Goal: Task Accomplishment & Management: Manage account settings

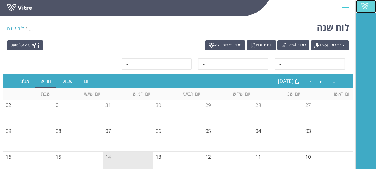
click at [365, 6] on span at bounding box center [365, 6] width 14 height 7
click at [302, 63] on span "-- פרוייקט --" at bounding box center [315, 64] width 60 height 10
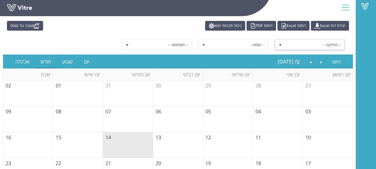
scroll to position [28, 0]
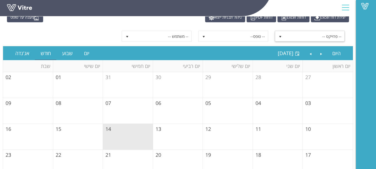
click at [318, 37] on span "-- פרוייקט --" at bounding box center [315, 36] width 60 height 10
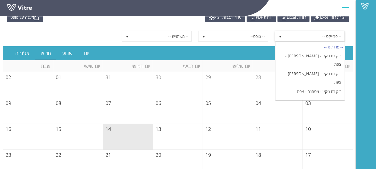
scroll to position [0, 0]
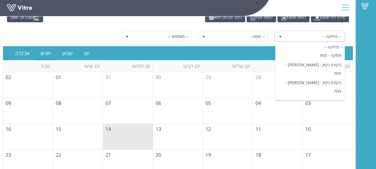
click at [365, 93] on div "Vitre" at bounding box center [366, 84] width 20 height 169
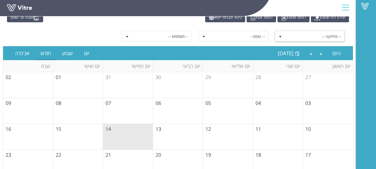
click at [327, 36] on span "-- פרוייקט --" at bounding box center [315, 36] width 60 height 10
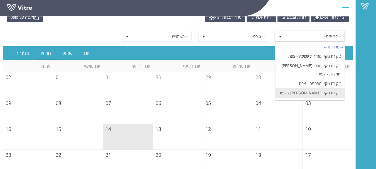
scroll to position [111, 0]
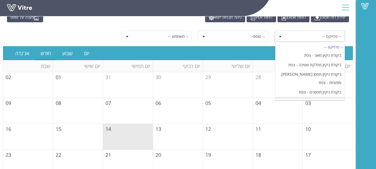
click at [324, 97] on li "ביקורת ניקיון מטיר - צפת" at bounding box center [309, 101] width 69 height 9
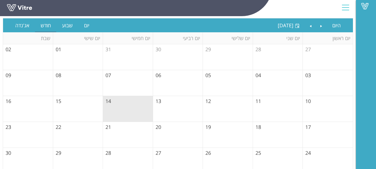
scroll to position [0, 0]
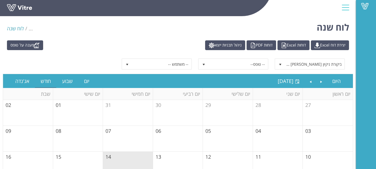
click at [32, 30] on span "..." at bounding box center [31, 28] width 4 height 7
click at [30, 29] on span "..." at bounding box center [31, 28] width 4 height 7
click at [29, 29] on span "..." at bounding box center [31, 28] width 4 height 7
click at [362, 7] on span at bounding box center [365, 6] width 14 height 7
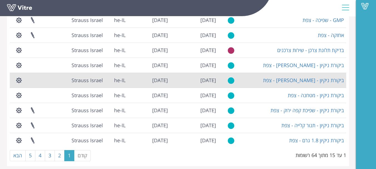
scroll to position [151, 0]
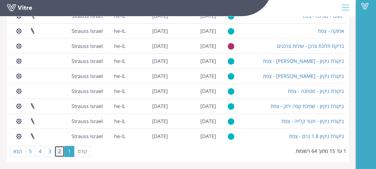
click at [58, 154] on link "2" at bounding box center [60, 151] width 10 height 11
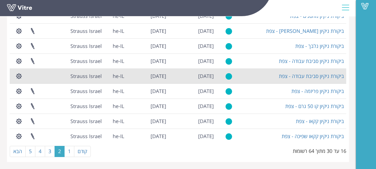
scroll to position [123, 0]
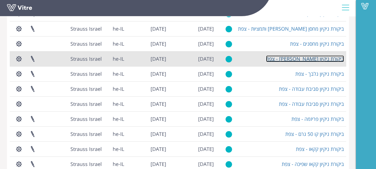
click at [337, 58] on link "ביקורת ניקיון [PERSON_NAME] - צפת" at bounding box center [305, 58] width 78 height 7
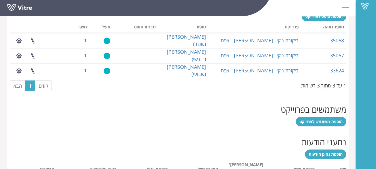
scroll to position [250, 0]
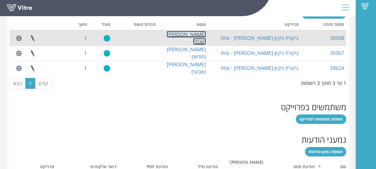
click at [193, 39] on link "[PERSON_NAME] (שנתי)" at bounding box center [186, 38] width 39 height 14
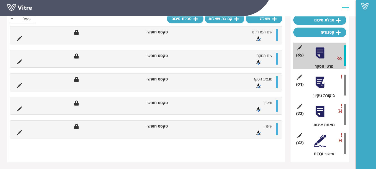
scroll to position [57, 0]
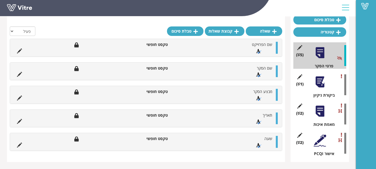
click at [319, 112] on div at bounding box center [319, 111] width 13 height 13
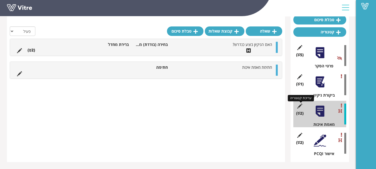
click at [299, 106] on icon at bounding box center [299, 105] width 7 height 5
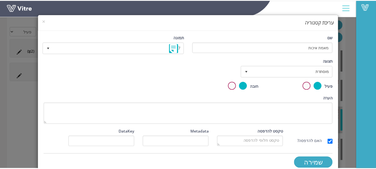
scroll to position [0, 0]
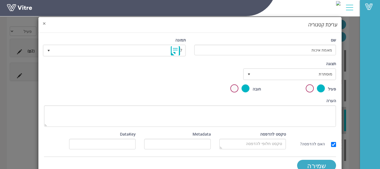
click at [46, 23] on span "×" at bounding box center [44, 23] width 3 height 8
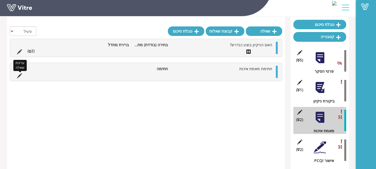
click at [19, 76] on icon at bounding box center [19, 75] width 5 height 5
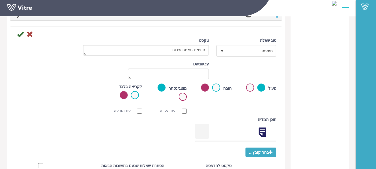
scroll to position [230, 0]
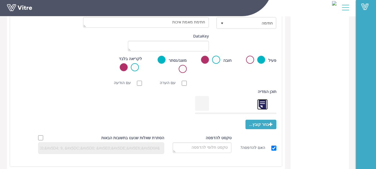
click at [263, 102] on link at bounding box center [262, 104] width 11 height 11
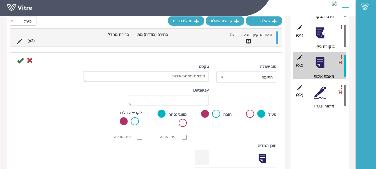
scroll to position [97, 0]
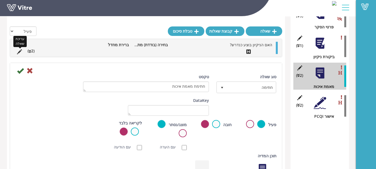
click at [19, 51] on icon at bounding box center [19, 51] width 5 height 5
click at [29, 70] on icon at bounding box center [29, 70] width 7 height 7
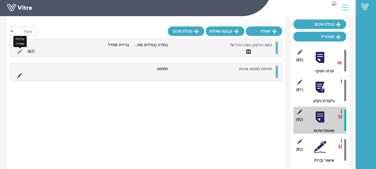
click at [18, 52] on icon at bounding box center [19, 51] width 5 height 5
click at [321, 58] on div at bounding box center [319, 57] width 13 height 13
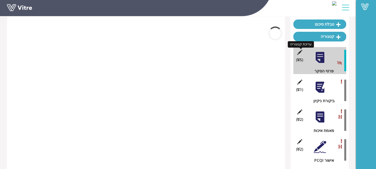
click at [299, 50] on icon at bounding box center [299, 52] width 7 height 5
click at [298, 53] on icon at bounding box center [299, 52] width 7 height 5
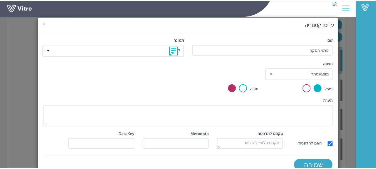
scroll to position [11, 0]
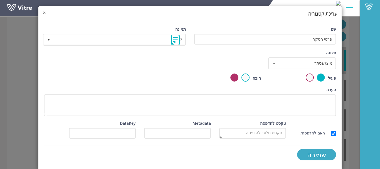
click at [46, 10] on span "×" at bounding box center [44, 13] width 3 height 8
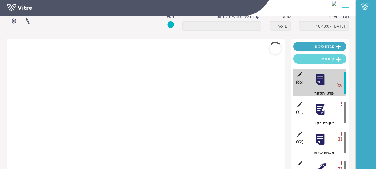
scroll to position [0, 0]
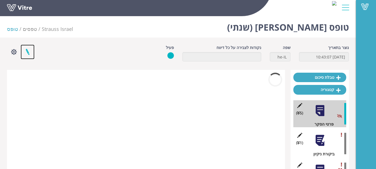
click at [26, 51] on link at bounding box center [28, 52] width 14 height 15
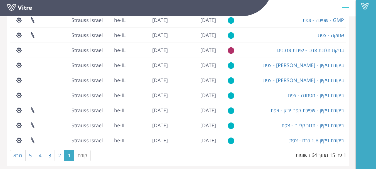
scroll to position [151, 0]
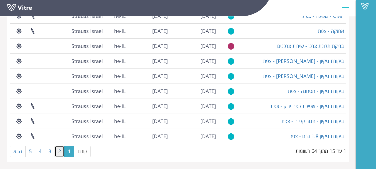
click at [57, 151] on link "2" at bounding box center [60, 151] width 10 height 11
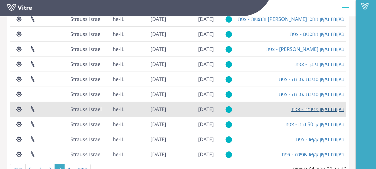
scroll to position [123, 0]
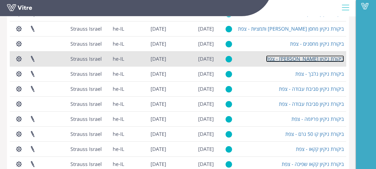
click at [321, 58] on link "ביקורת ניקיון [PERSON_NAME] - צפת" at bounding box center [305, 58] width 78 height 7
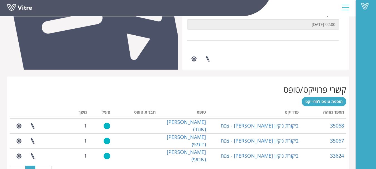
scroll to position [167, 0]
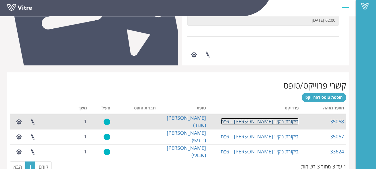
click at [272, 120] on link "ביקורת ניקיון [PERSON_NAME] - צפת" at bounding box center [260, 121] width 78 height 7
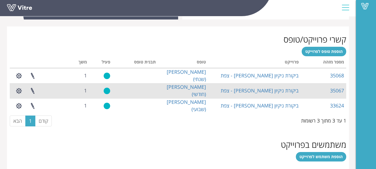
scroll to position [223, 0]
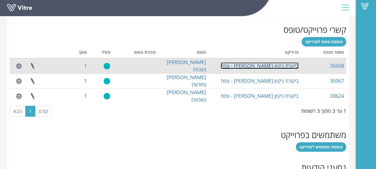
click at [270, 66] on link "ביקורת ניקיון [PERSON_NAME] - צפת" at bounding box center [260, 65] width 78 height 7
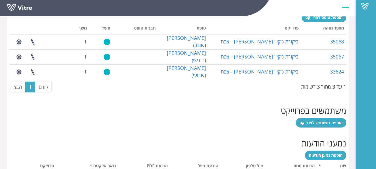
scroll to position [223, 0]
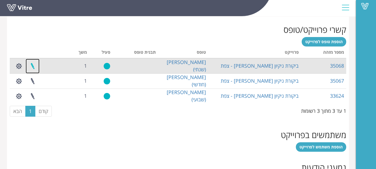
click at [33, 66] on link at bounding box center [33, 66] width 14 height 15
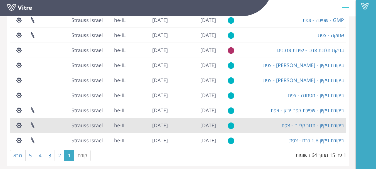
scroll to position [151, 0]
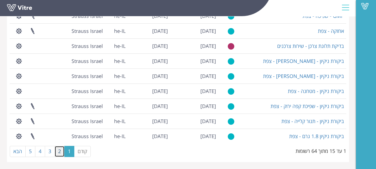
click at [59, 151] on link "2" at bounding box center [60, 151] width 10 height 11
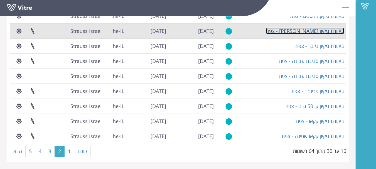
click at [323, 31] on link "ביקורת ניקיון [PERSON_NAME] - צפת" at bounding box center [305, 31] width 78 height 7
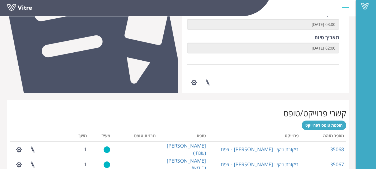
scroll to position [195, 0]
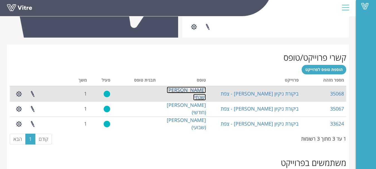
click at [194, 95] on link "[PERSON_NAME] (שנתי)" at bounding box center [186, 94] width 39 height 14
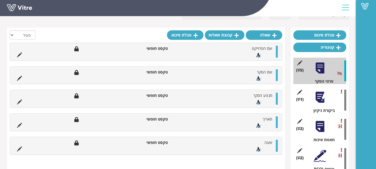
scroll to position [56, 0]
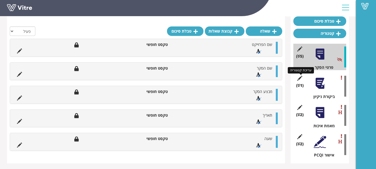
click at [299, 79] on icon at bounding box center [299, 78] width 7 height 5
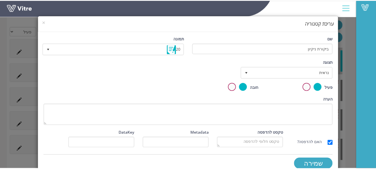
scroll to position [0, 0]
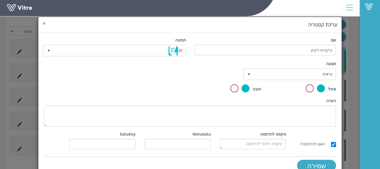
click at [46, 22] on span "×" at bounding box center [44, 23] width 3 height 8
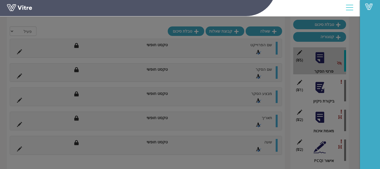
click at [48, 23] on div "× עריכת קטגוריה שם ביקורת ניקיון תמונה 20 20 תצוגה נראית 0 קביעת משך דקות 0 קבע…" at bounding box center [190, 57] width 304 height 163
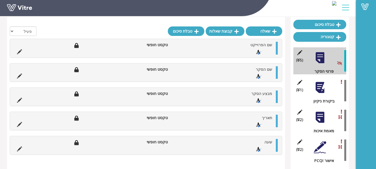
scroll to position [53, 0]
click at [319, 87] on div at bounding box center [319, 87] width 13 height 13
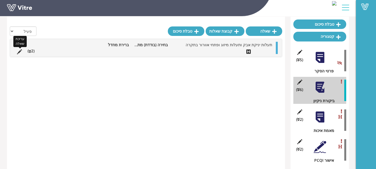
click at [17, 53] on icon at bounding box center [19, 51] width 5 height 5
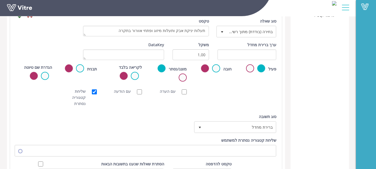
scroll to position [211, 0]
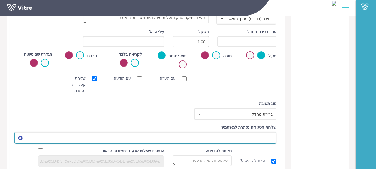
click at [247, 132] on span at bounding box center [150, 137] width 251 height 10
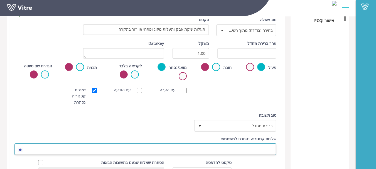
scroll to position [155, 0]
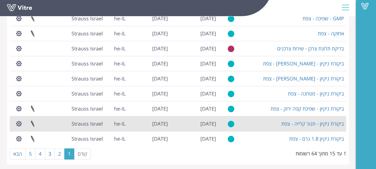
scroll to position [151, 0]
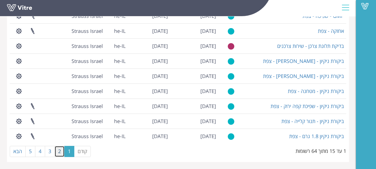
click at [59, 154] on link "2" at bounding box center [60, 151] width 10 height 11
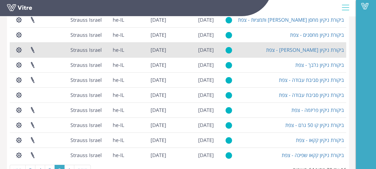
scroll to position [123, 0]
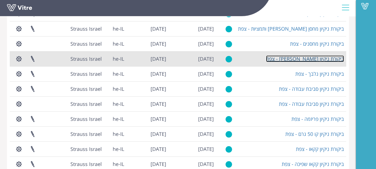
click at [322, 60] on link "ביקורת ניקיון [PERSON_NAME] - צפת" at bounding box center [305, 58] width 78 height 7
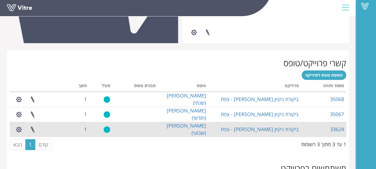
scroll to position [223, 0]
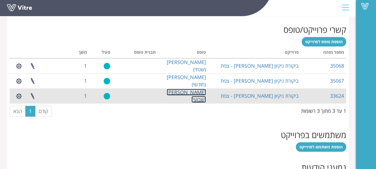
click at [194, 96] on link "מטיר (שבועי)" at bounding box center [186, 96] width 39 height 14
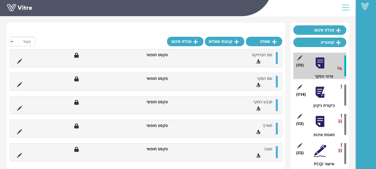
scroll to position [57, 0]
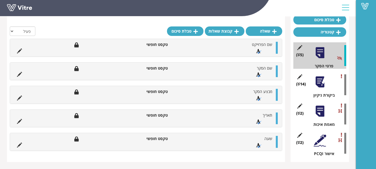
click at [322, 84] on div at bounding box center [319, 82] width 13 height 13
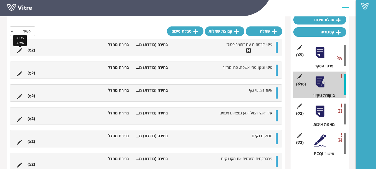
click at [20, 49] on icon at bounding box center [19, 50] width 5 height 5
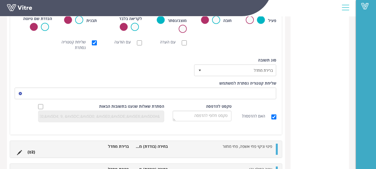
scroll to position [233, 0]
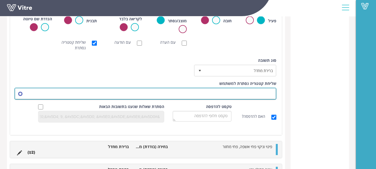
click at [250, 94] on span at bounding box center [150, 93] width 251 height 10
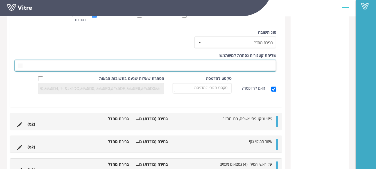
scroll to position [271, 0]
click at [249, 66] on span at bounding box center [150, 66] width 251 height 10
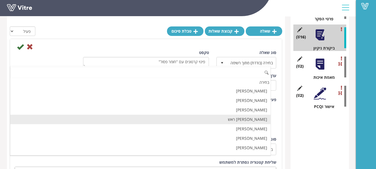
scroll to position [37489, 0]
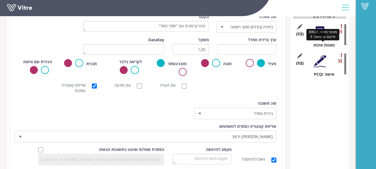
scroll to position [83, 0]
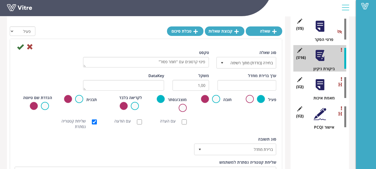
click at [321, 86] on div at bounding box center [319, 84] width 13 height 13
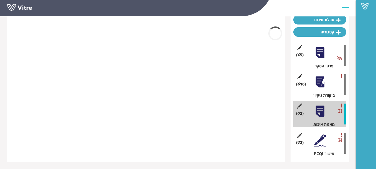
scroll to position [57, 0]
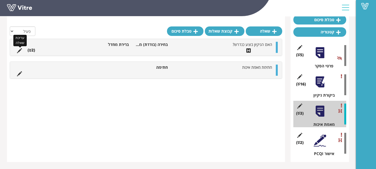
click at [20, 49] on icon at bounding box center [19, 50] width 5 height 5
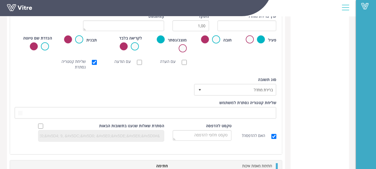
scroll to position [246, 0]
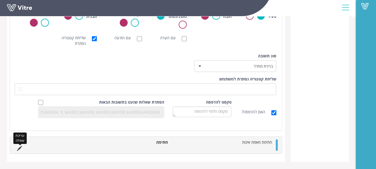
click at [19, 147] on icon at bounding box center [19, 148] width 5 height 5
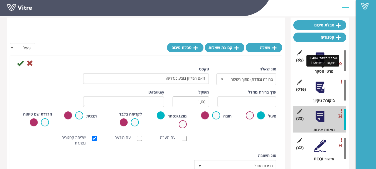
scroll to position [51, 0]
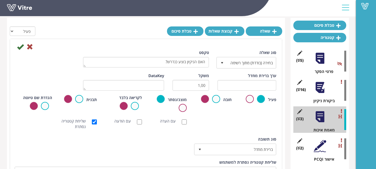
click at [319, 86] on div at bounding box center [319, 87] width 13 height 13
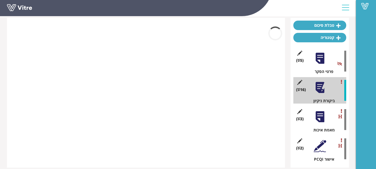
click at [319, 119] on div at bounding box center [319, 116] width 13 height 13
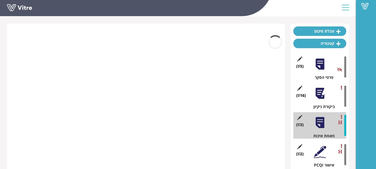
scroll to position [56, 0]
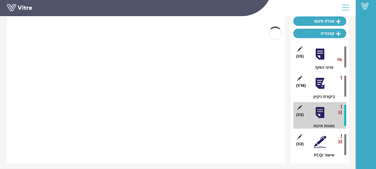
click at [322, 89] on div at bounding box center [319, 83] width 13 height 13
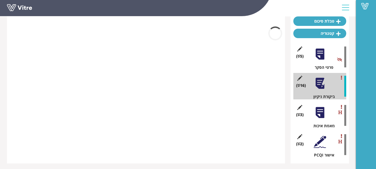
click at [321, 85] on div at bounding box center [319, 83] width 13 height 13
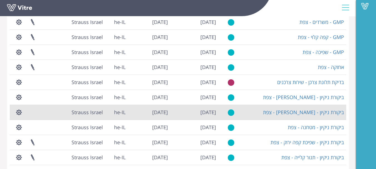
scroll to position [151, 0]
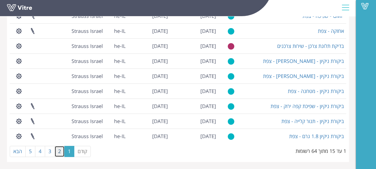
click at [61, 151] on link "2" at bounding box center [60, 151] width 10 height 11
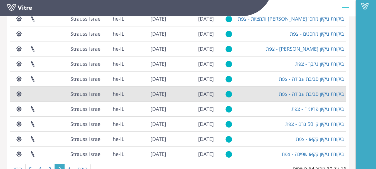
scroll to position [123, 0]
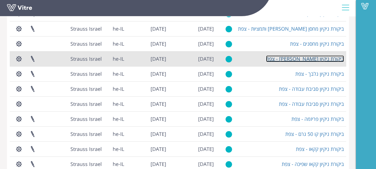
click at [322, 58] on link "ביקורת ניקיון מטיר - צפת" at bounding box center [305, 58] width 78 height 7
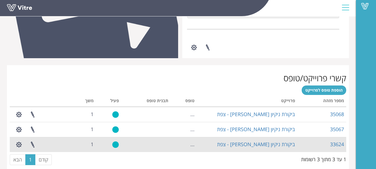
scroll to position [195, 0]
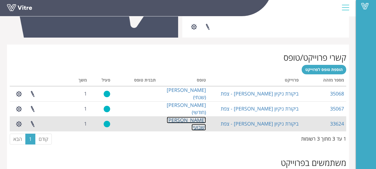
click at [190, 123] on link "[PERSON_NAME] (שבועי)" at bounding box center [186, 124] width 39 height 14
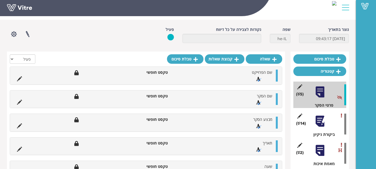
scroll to position [28, 0]
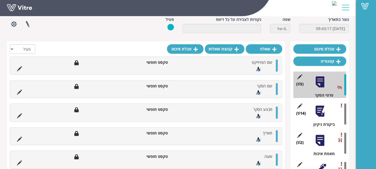
click at [320, 112] on div at bounding box center [319, 111] width 13 height 13
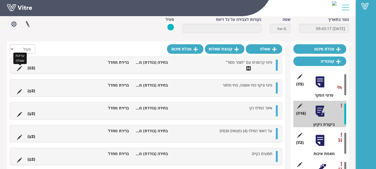
click at [18, 66] on icon at bounding box center [19, 68] width 5 height 5
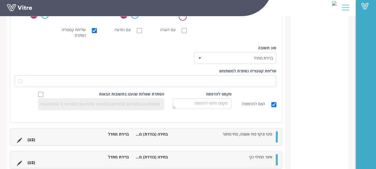
scroll to position [250, 0]
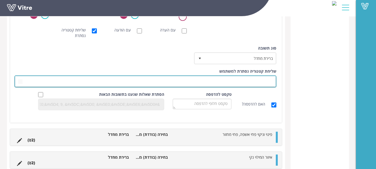
click at [251, 80] on span at bounding box center [150, 81] width 251 height 10
click at [232, 80] on span at bounding box center [150, 81] width 251 height 10
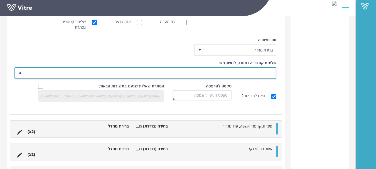
scroll to position [223, 0]
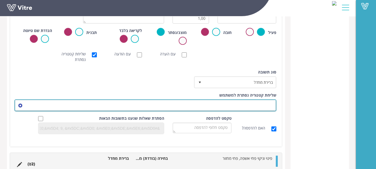
click at [229, 106] on span at bounding box center [150, 105] width 251 height 10
click at [21, 108] on span "select" at bounding box center [20, 105] width 10 height 10
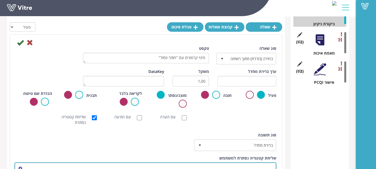
scroll to position [123, 0]
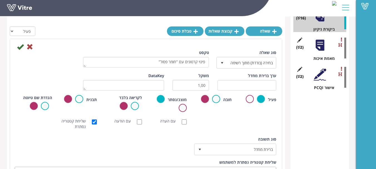
click at [319, 45] on div at bounding box center [319, 45] width 13 height 13
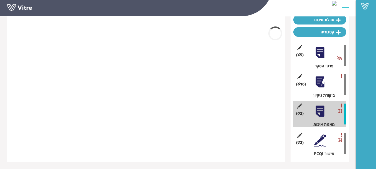
scroll to position [57, 0]
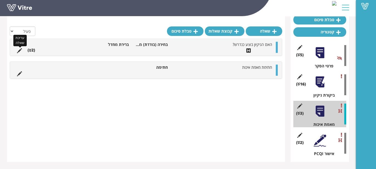
click at [18, 51] on icon at bounding box center [19, 50] width 5 height 5
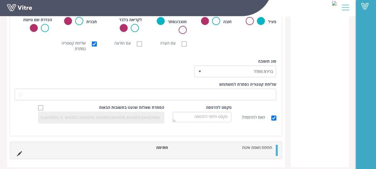
scroll to position [245, 0]
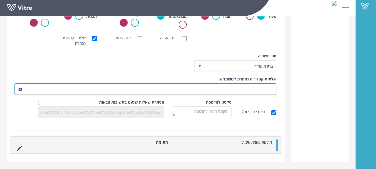
click at [254, 88] on span at bounding box center [150, 89] width 251 height 10
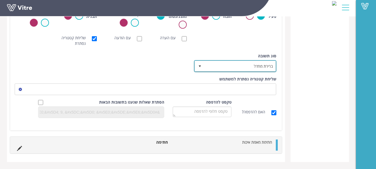
click at [199, 66] on span "select" at bounding box center [199, 66] width 4 height 4
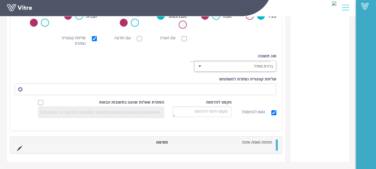
click at [145, 71] on div "סוג תשובה ברירת מחדל 0 סוג תשובה ברירת מחדל 0 מודול בחירה שאלה זו תקבע את נושא …" at bounding box center [145, 64] width 269 height 23
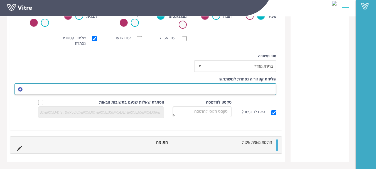
click at [19, 90] on span "select" at bounding box center [20, 89] width 4 height 4
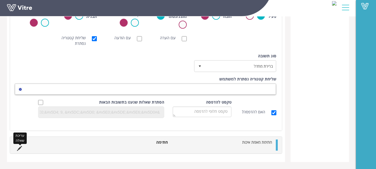
click at [20, 147] on icon at bounding box center [19, 148] width 5 height 5
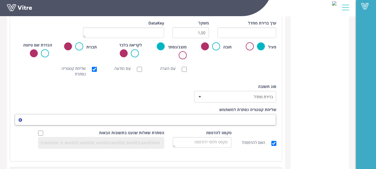
scroll to position [134, 0]
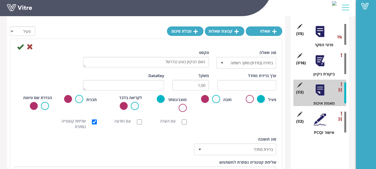
click at [318, 61] on div at bounding box center [319, 61] width 13 height 13
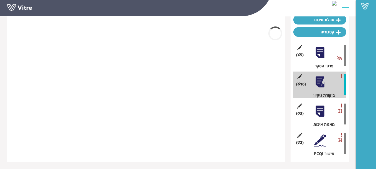
scroll to position [57, 0]
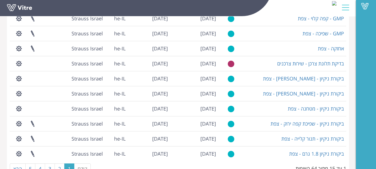
scroll to position [151, 0]
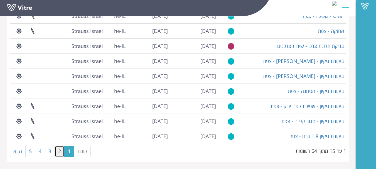
click at [58, 150] on link "2" at bounding box center [60, 151] width 10 height 11
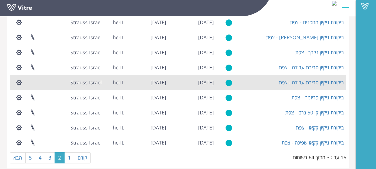
scroll to position [123, 0]
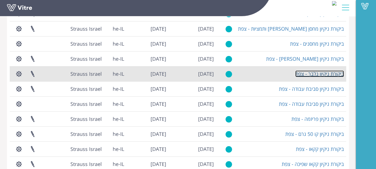
click at [316, 75] on link "ביקורת ניקיון נלבך - צפת" at bounding box center [319, 73] width 49 height 7
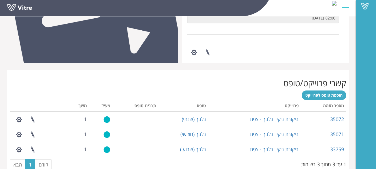
scroll to position [223, 0]
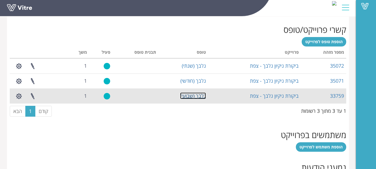
click at [191, 96] on link "נלבך (שבועי)" at bounding box center [193, 95] width 26 height 7
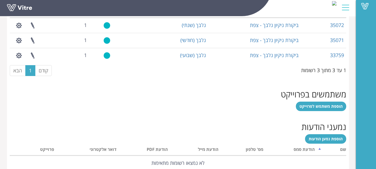
scroll to position [250, 0]
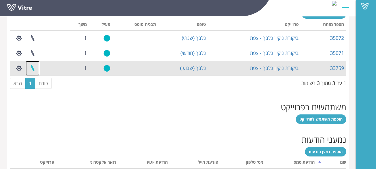
click at [33, 68] on link at bounding box center [33, 68] width 14 height 15
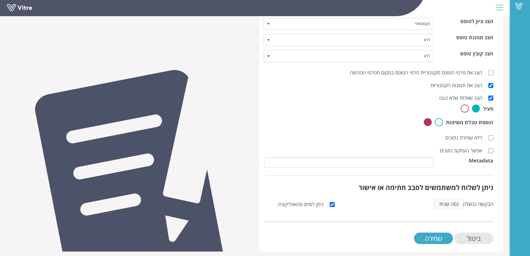
scroll to position [174, 0]
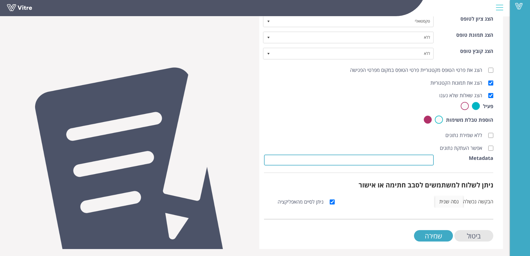
click at [376, 160] on input "Metadata" at bounding box center [349, 159] width 170 height 11
click at [360, 169] on div "הבקשה נכשלה נסה שנית" at bounding box center [418, 201] width 150 height 12
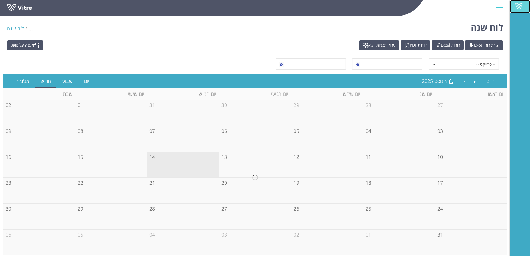
click at [519, 5] on span at bounding box center [519, 6] width 14 height 7
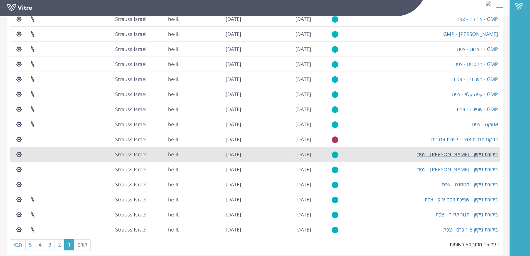
scroll to position [64, 0]
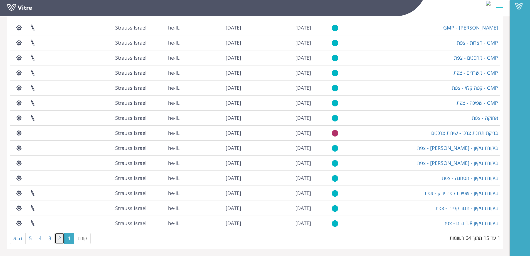
click at [59, 241] on link "2" at bounding box center [60, 238] width 10 height 11
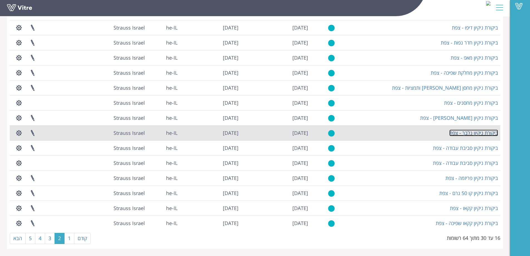
click at [470, 135] on link "ביקורת ניקיון נלבך - צפת" at bounding box center [473, 132] width 49 height 7
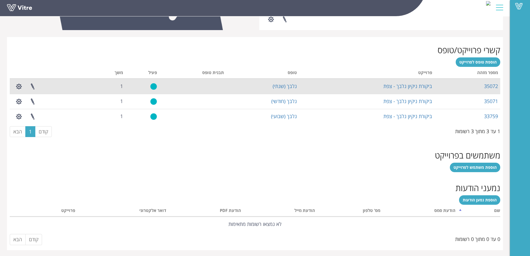
scroll to position [203, 0]
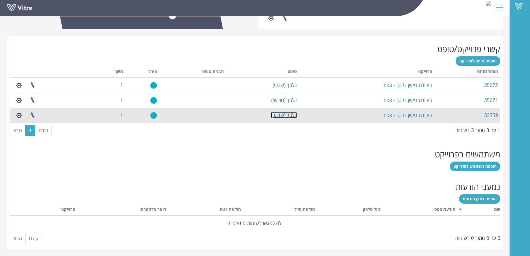
click at [284, 117] on link "נלבך (שבועי)" at bounding box center [284, 115] width 26 height 7
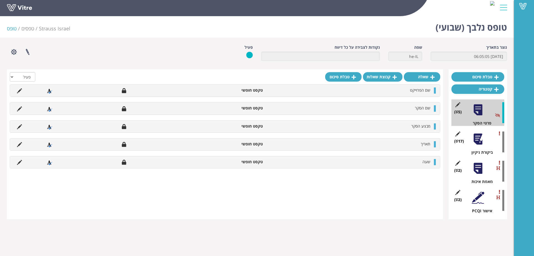
click at [475, 141] on div at bounding box center [478, 139] width 13 height 13
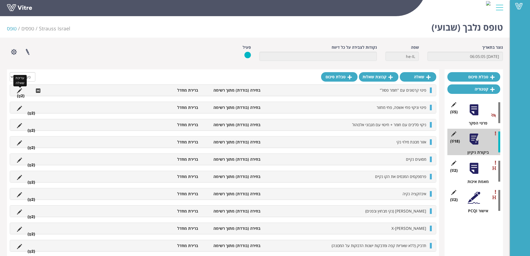
click at [20, 89] on icon at bounding box center [19, 90] width 5 height 5
click at [245, 90] on li "בחירה (בודדת) מתוך רשימה" at bounding box center [232, 90] width 62 height 6
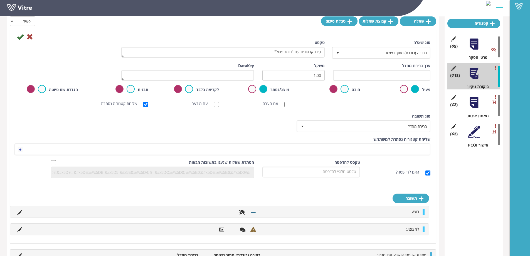
scroll to position [56, 0]
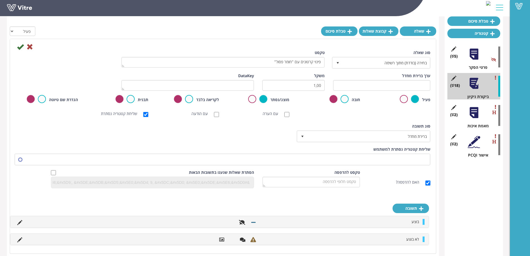
click at [473, 84] on div at bounding box center [474, 83] width 13 height 13
click at [30, 46] on icon at bounding box center [29, 46] width 7 height 7
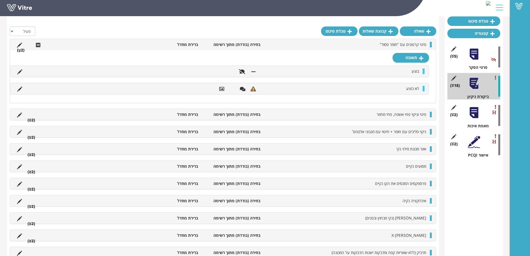
click at [189, 45] on li "ברירת מחדל" at bounding box center [170, 45] width 62 height 6
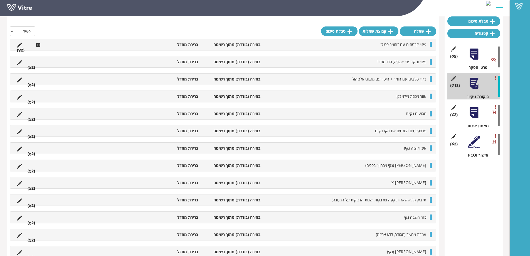
click at [239, 43] on li "בחירה (בודדת) מתוך רשימה" at bounding box center [232, 45] width 62 height 6
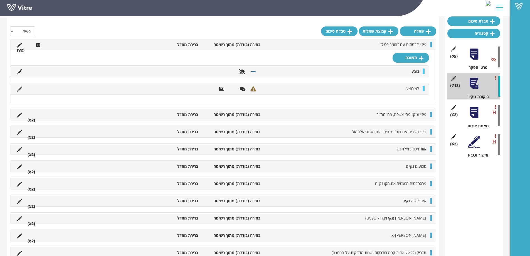
click at [239, 43] on li "בחירה (בודדת) מתוך רשימה" at bounding box center [232, 45] width 62 height 6
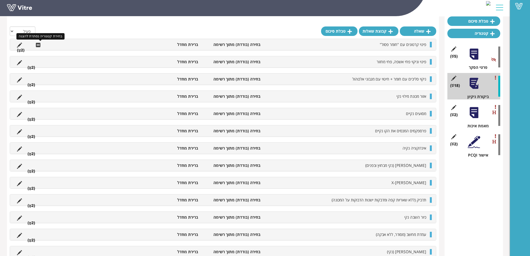
click at [39, 45] on icon at bounding box center [38, 44] width 4 height 5
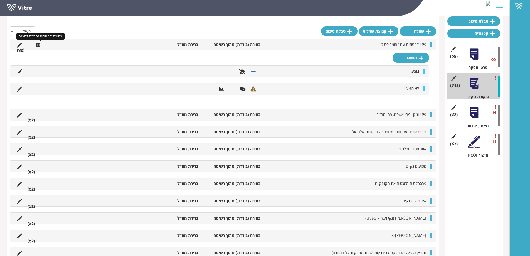
click at [39, 45] on icon at bounding box center [38, 44] width 4 height 5
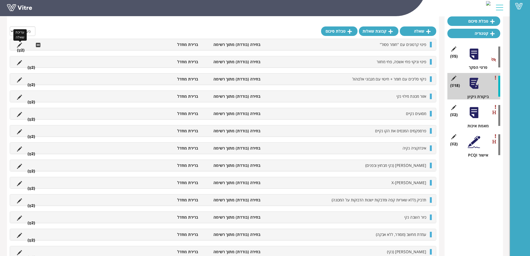
click at [19, 43] on icon at bounding box center [19, 45] width 5 height 5
click at [18, 44] on icon at bounding box center [19, 45] width 5 height 5
click at [19, 46] on icon at bounding box center [19, 45] width 5 height 5
click at [473, 83] on div at bounding box center [474, 83] width 13 height 13
click at [21, 50] on li "(2 )" at bounding box center [20, 50] width 13 height 6
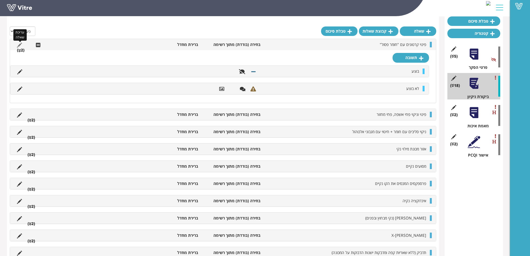
click at [19, 45] on icon at bounding box center [19, 45] width 5 height 5
click at [37, 45] on icon at bounding box center [38, 44] width 4 height 5
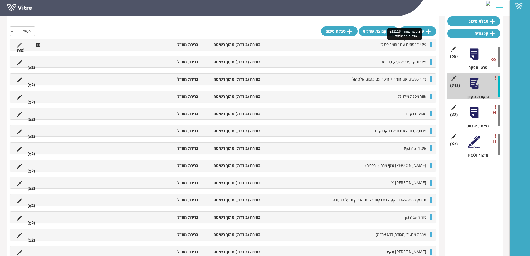
click at [401, 44] on span "פינוי קרטונים עם "חומר פסול"" at bounding box center [403, 44] width 46 height 5
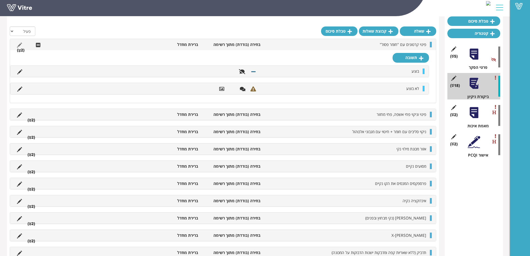
click at [241, 42] on li "בחירה (בודדת) מתוך רשימה" at bounding box center [232, 45] width 62 height 6
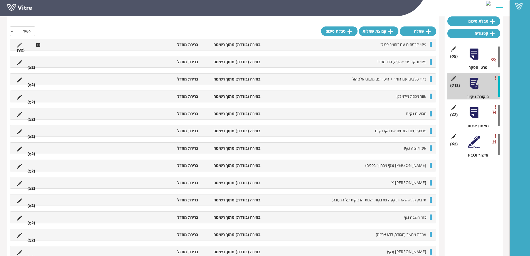
click at [472, 109] on div at bounding box center [474, 112] width 13 height 13
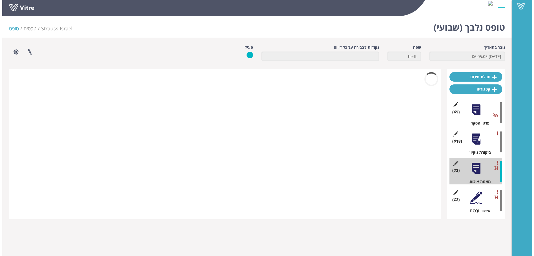
scroll to position [0, 0]
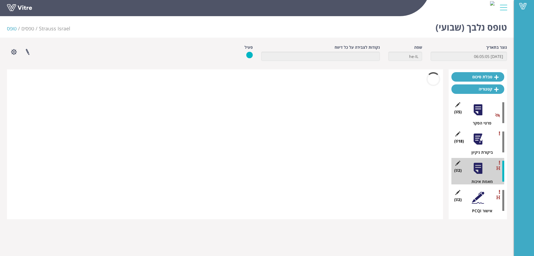
click at [478, 139] on div at bounding box center [478, 139] width 13 height 13
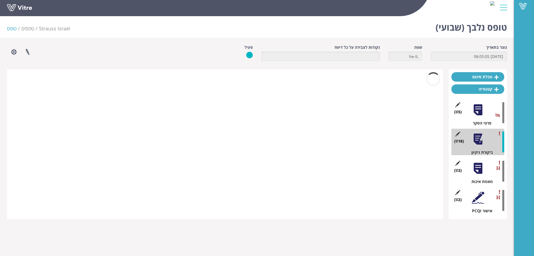
click at [482, 108] on div at bounding box center [478, 109] width 13 height 13
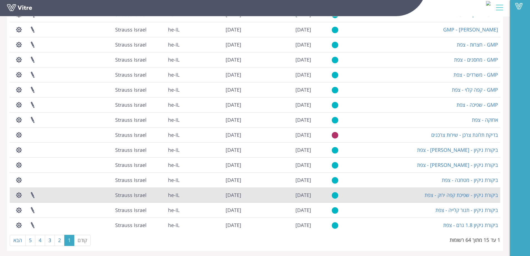
scroll to position [64, 0]
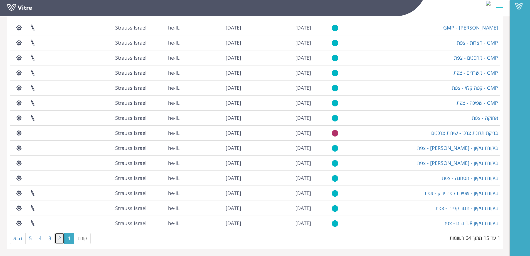
click at [60, 236] on link "2" at bounding box center [60, 238] width 10 height 11
click at [60, 237] on link "2" at bounding box center [60, 238] width 10 height 11
click at [61, 237] on link "2" at bounding box center [60, 238] width 10 height 11
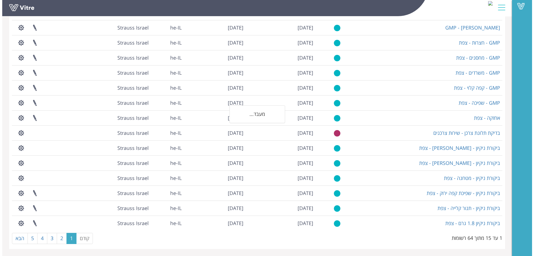
scroll to position [0, 0]
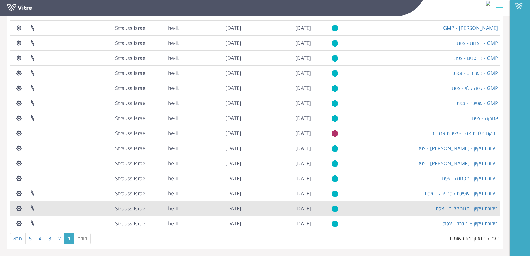
scroll to position [64, 0]
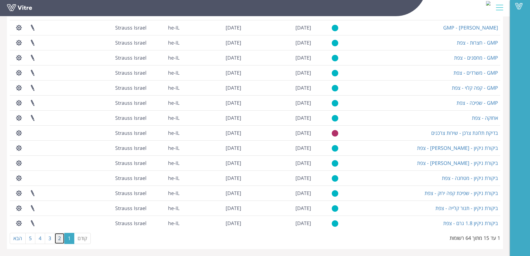
click at [58, 236] on link "2" at bounding box center [60, 238] width 10 height 11
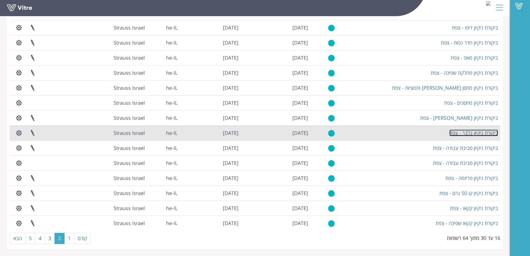
click at [475, 132] on link "ביקורת ניקיון נלבך - צפת" at bounding box center [473, 132] width 49 height 7
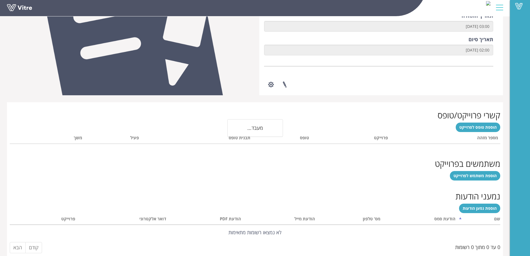
scroll to position [139, 0]
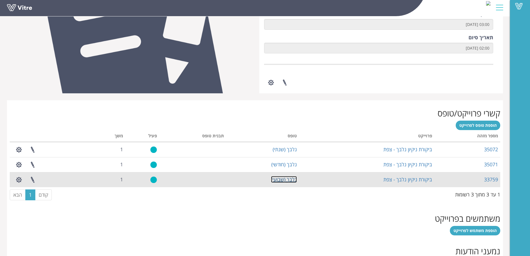
click at [286, 178] on link "נלבך (שבועי)" at bounding box center [284, 179] width 26 height 7
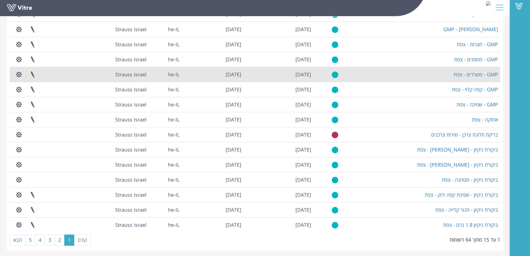
scroll to position [64, 0]
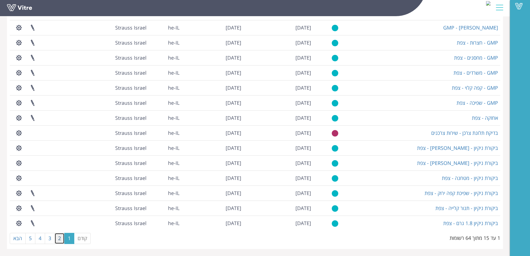
click at [58, 239] on link "2" at bounding box center [60, 238] width 10 height 11
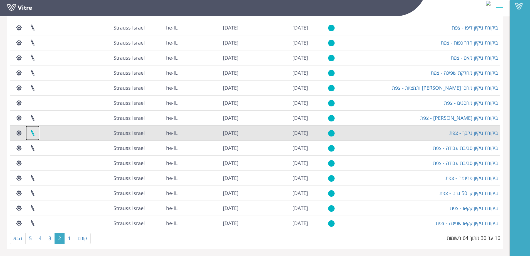
click at [30, 131] on link at bounding box center [33, 132] width 14 height 15
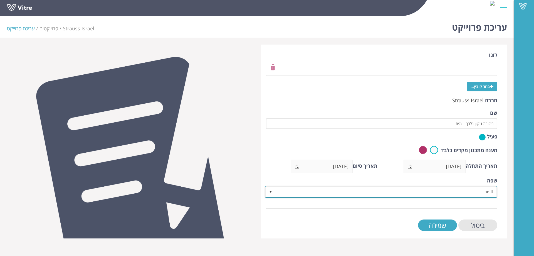
click at [471, 189] on span "he-IL" at bounding box center [385, 191] width 221 height 10
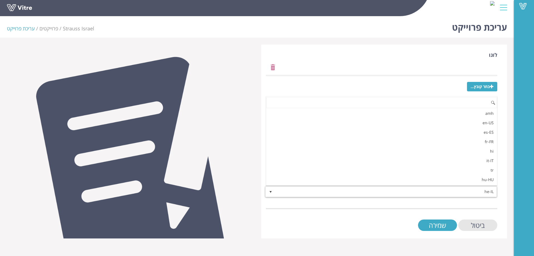
scroll to position [85, 0]
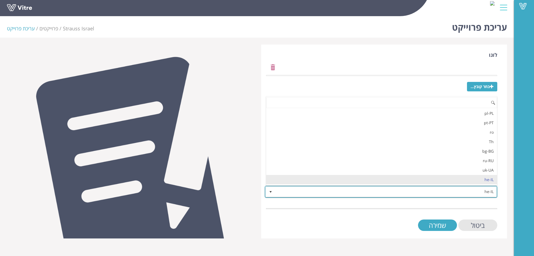
click at [471, 189] on span "he-IL" at bounding box center [385, 191] width 221 height 10
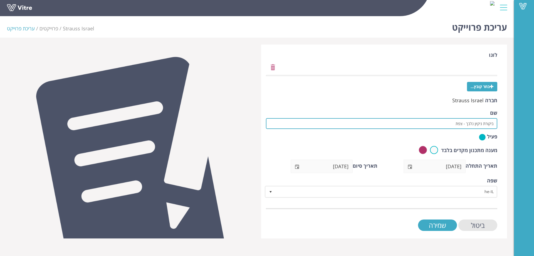
click at [473, 124] on input "ביקורת ניקיון נלבך - צפת" at bounding box center [381, 123] width 231 height 11
